Goal: Answer question/provide support

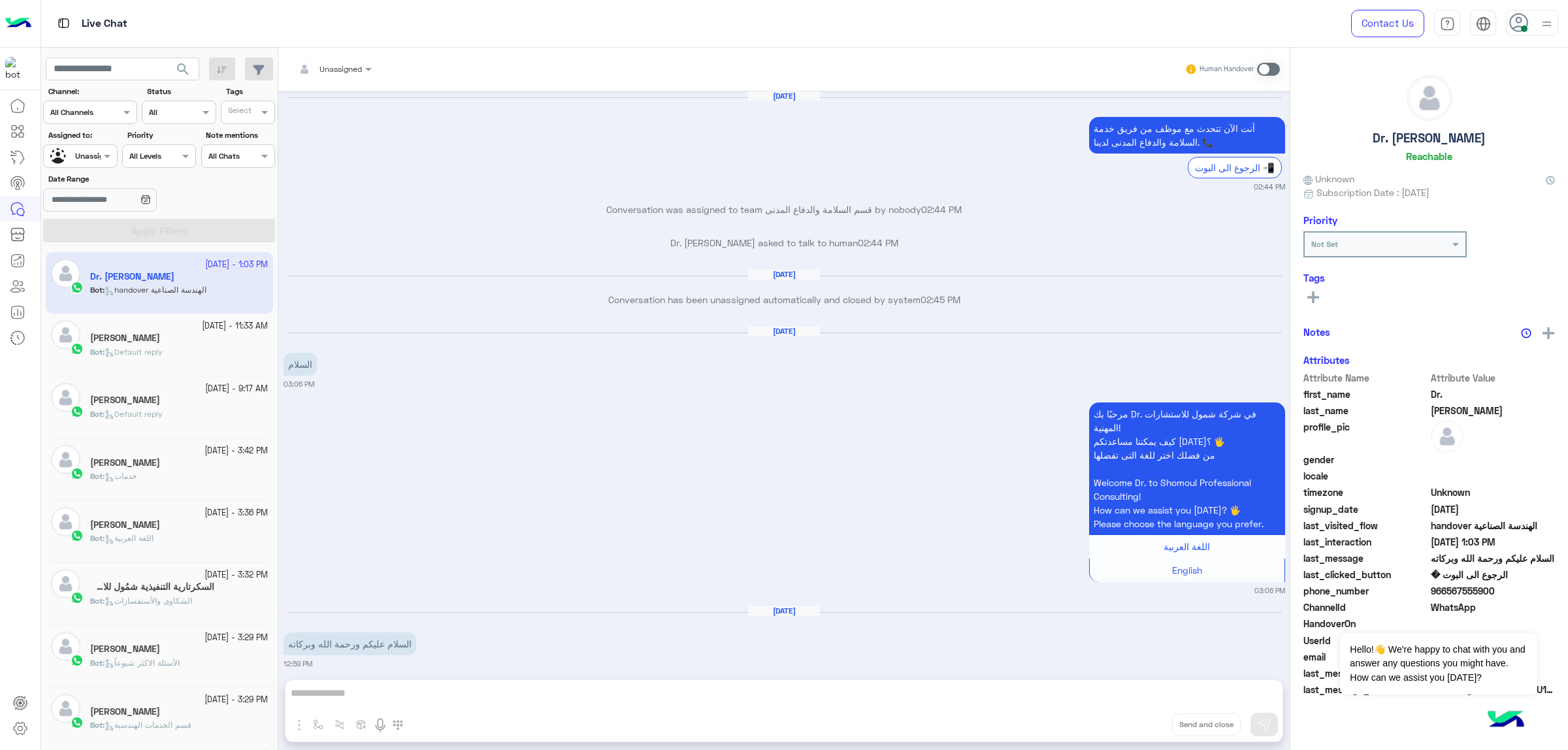
scroll to position [1660, 0]
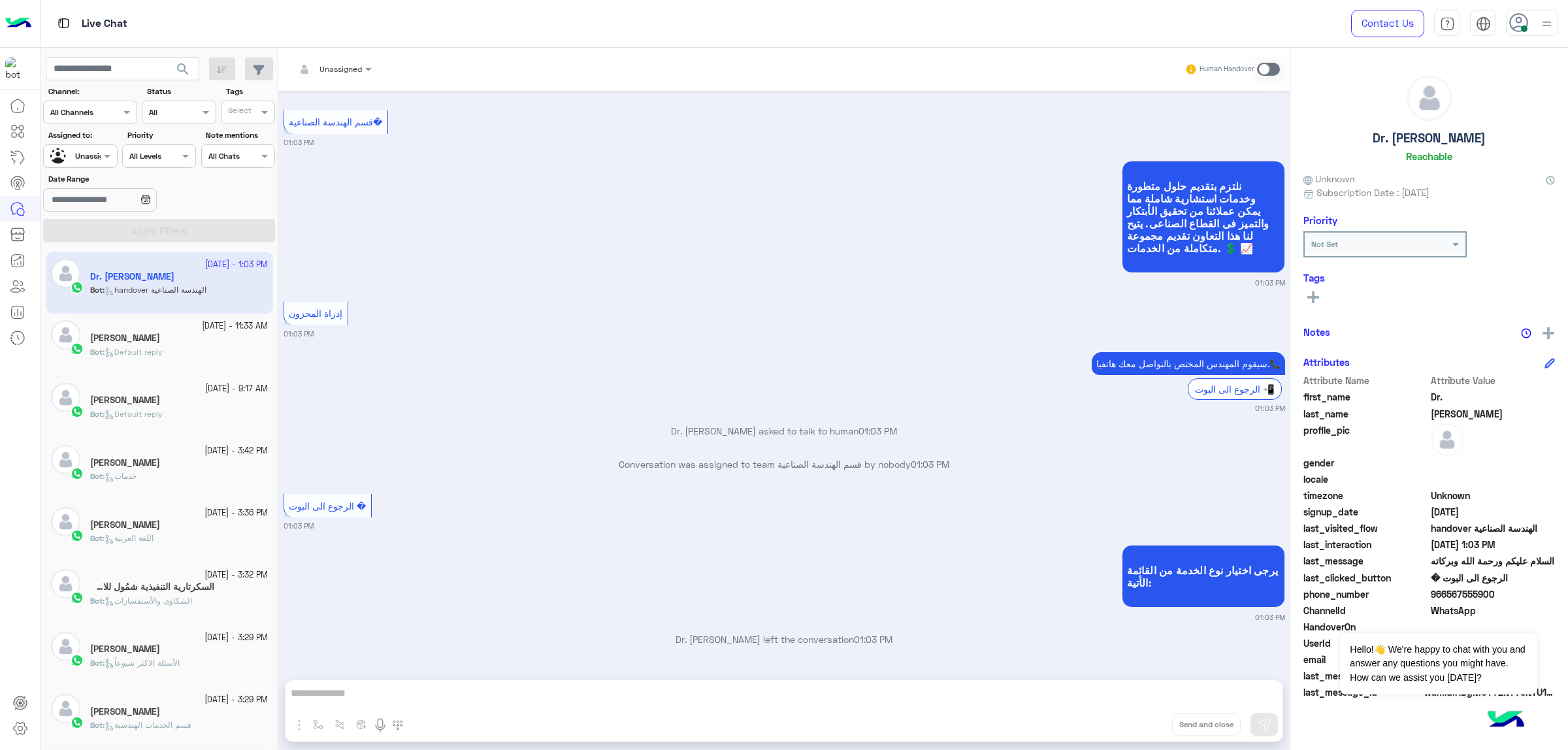
click at [174, 342] on div "[PERSON_NAME]" at bounding box center [179, 339] width 178 height 14
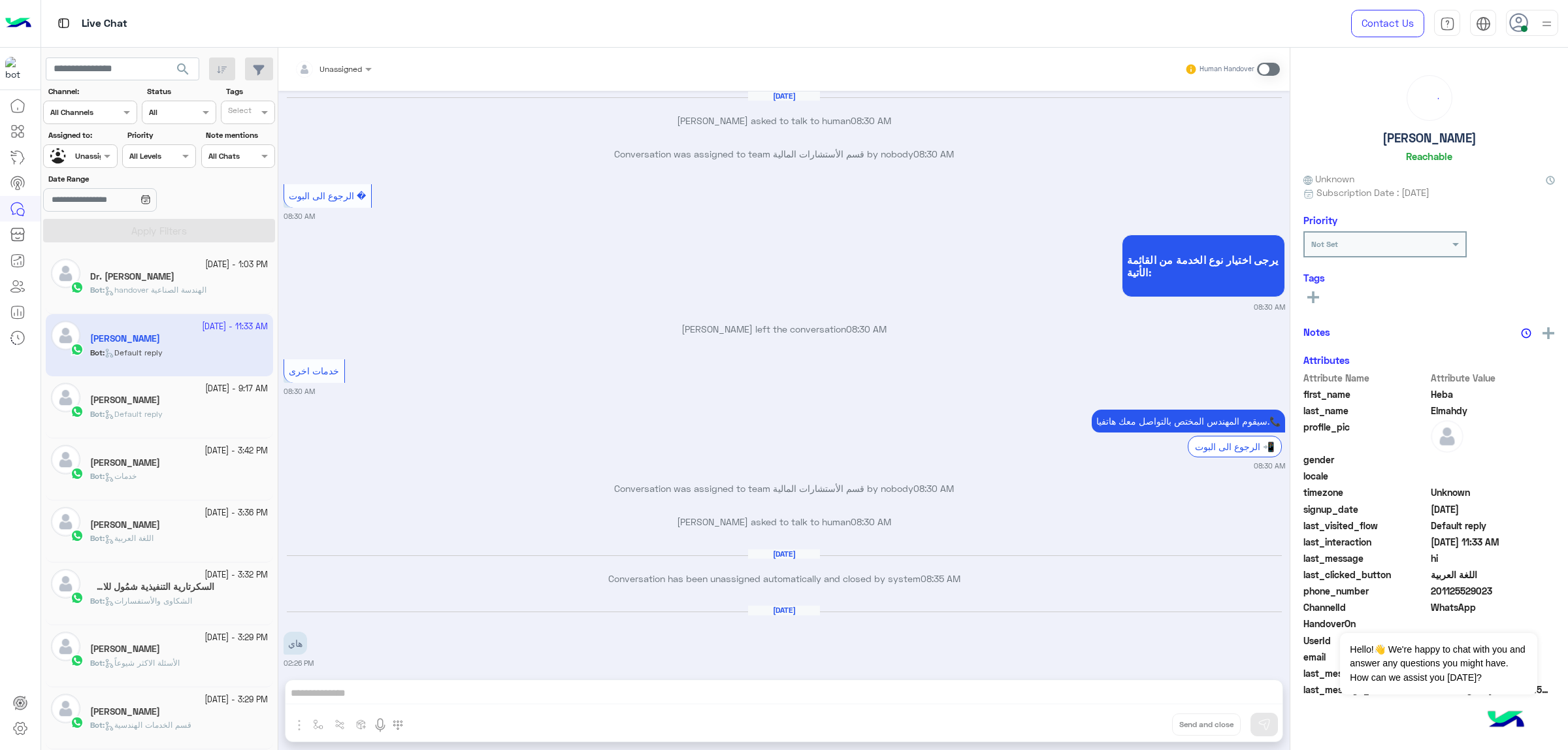
scroll to position [1689, 0]
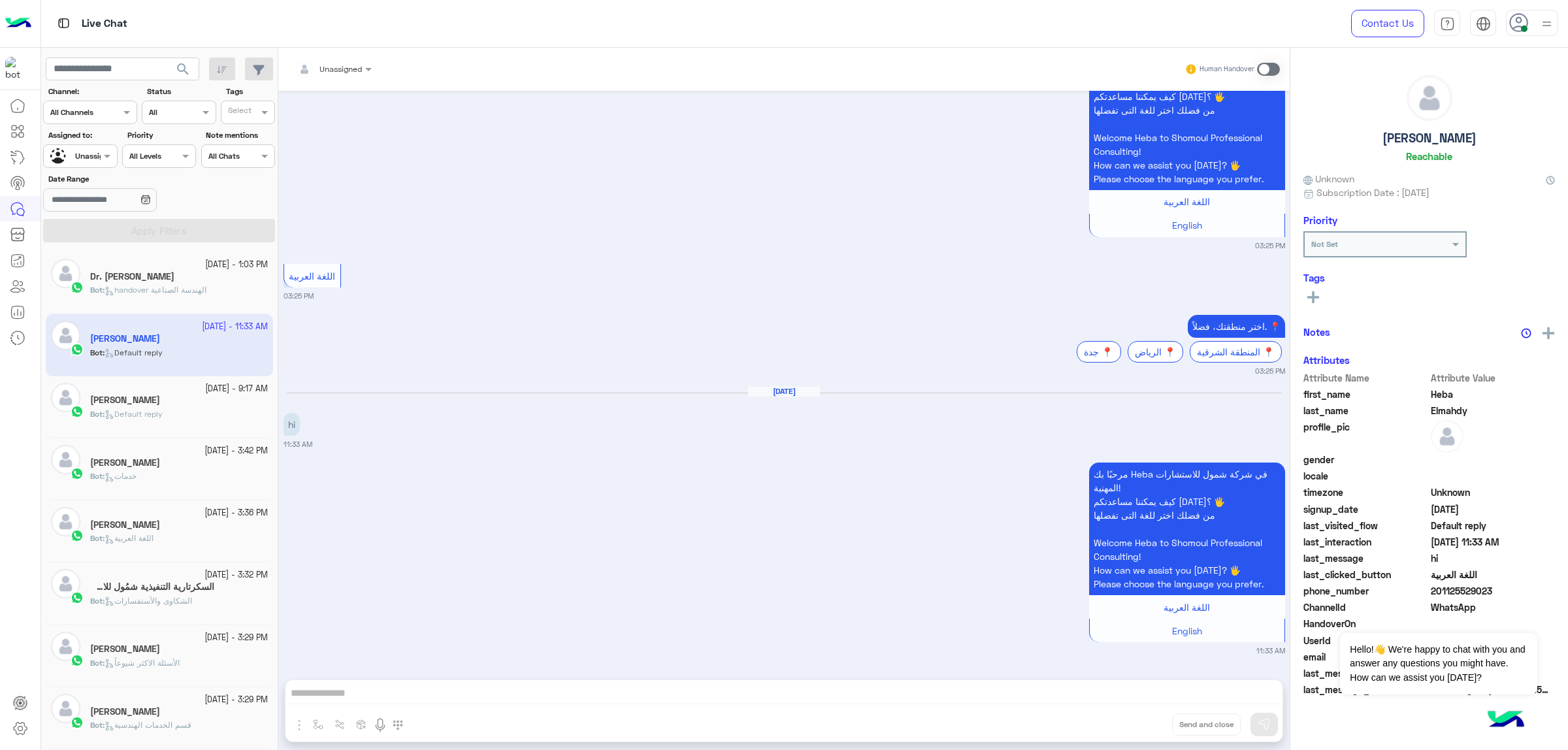
click at [155, 267] on div "[DATE] - 1:03 PM" at bounding box center [179, 264] width 178 height 12
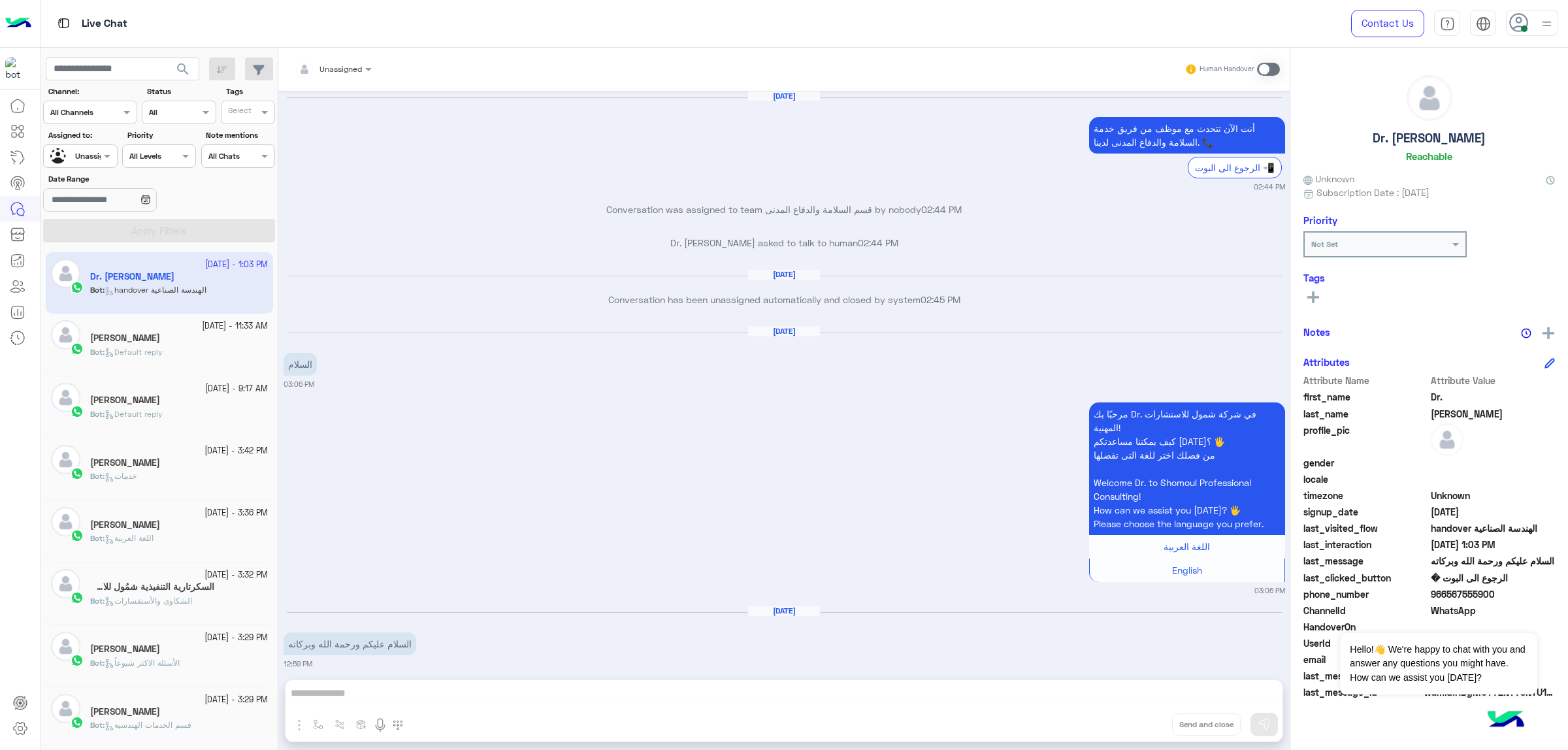
scroll to position [1660, 0]
